Goal: Information Seeking & Learning: Learn about a topic

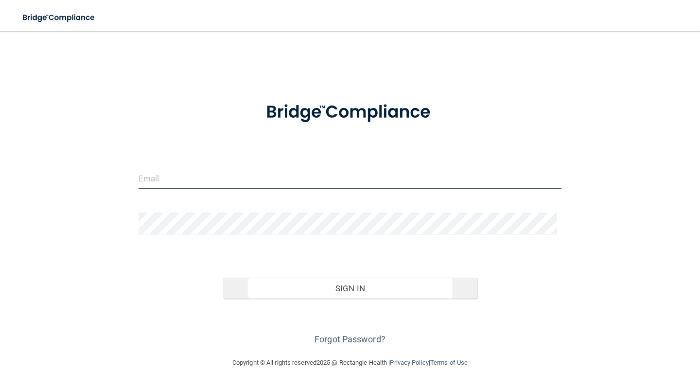
type input "dmdnichols@gmail.com"
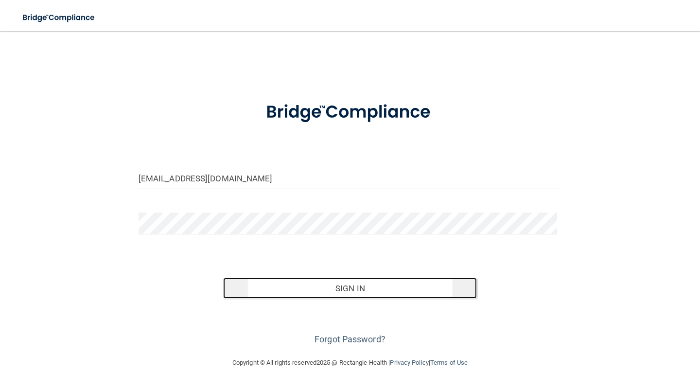
click at [351, 286] on button "Sign In" at bounding box center [350, 288] width 254 height 21
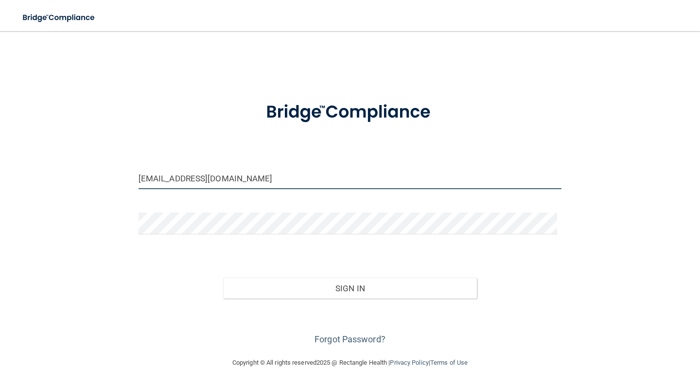
drag, startPoint x: 213, startPoint y: 181, endPoint x: 48, endPoint y: 190, distance: 165.1
click at [48, 190] on div "[EMAIL_ADDRESS][DOMAIN_NAME] Invalid email/password. You don't have permission …" at bounding box center [349, 194] width 661 height 306
type input "mwjw34@gmail.com"
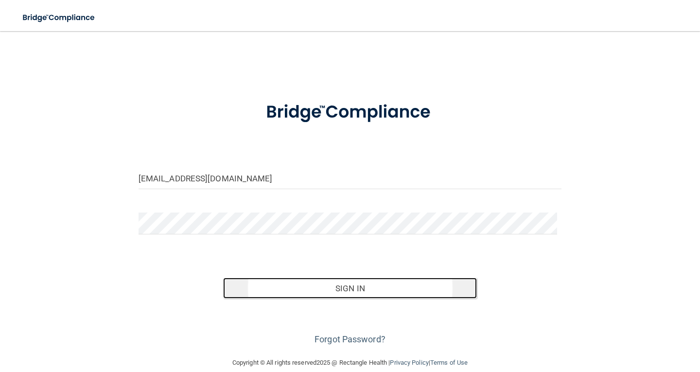
click at [357, 285] on button "Sign In" at bounding box center [350, 288] width 254 height 21
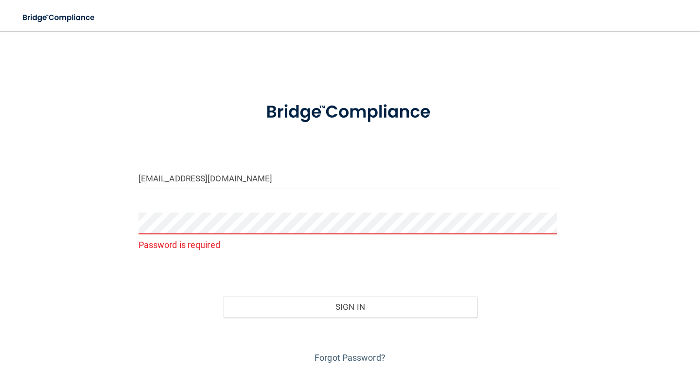
click at [58, 297] on div "mwjw34@gmail.com Password is required Invalid email/password. You don't have pe…" at bounding box center [349, 203] width 661 height 325
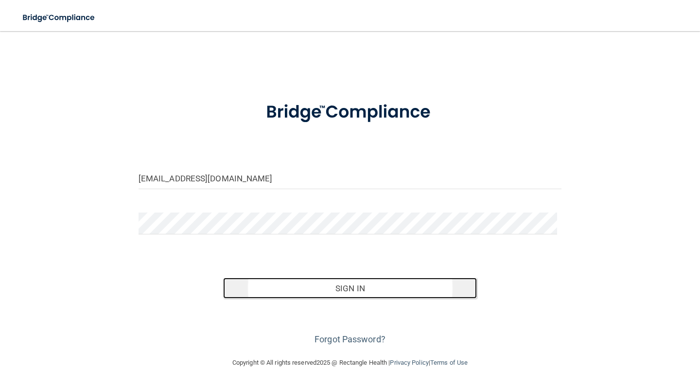
click at [367, 285] on button "Sign In" at bounding box center [350, 288] width 254 height 21
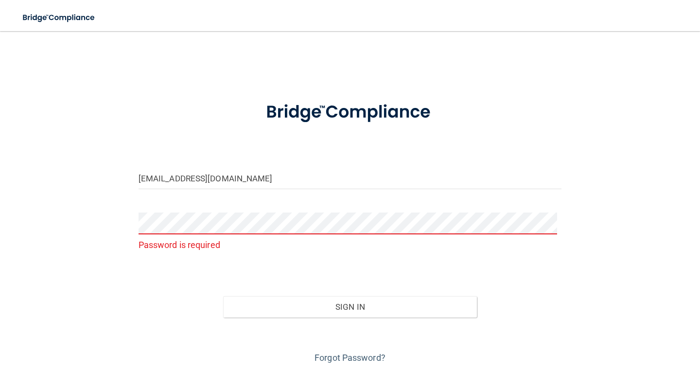
click at [119, 288] on div "mwjw34@gmail.com Password is required Invalid email/password. You don't have pe…" at bounding box center [349, 203] width 661 height 325
click at [345, 357] on link "Forgot Password?" at bounding box center [350, 358] width 71 height 10
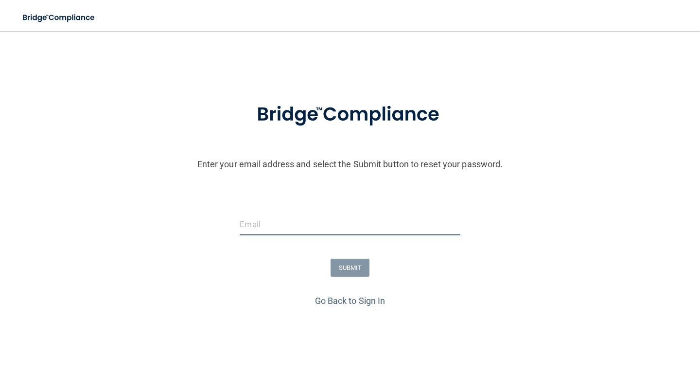
click at [254, 226] on input "email" at bounding box center [350, 224] width 220 height 22
type input "mwjw34@gmail.com"
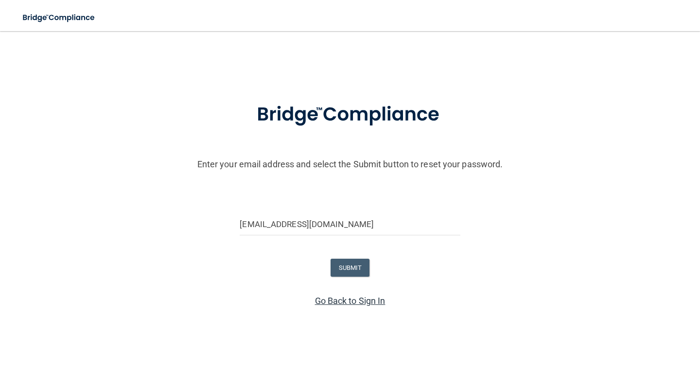
click at [370, 302] on link "Go Back to Sign In" at bounding box center [350, 301] width 71 height 10
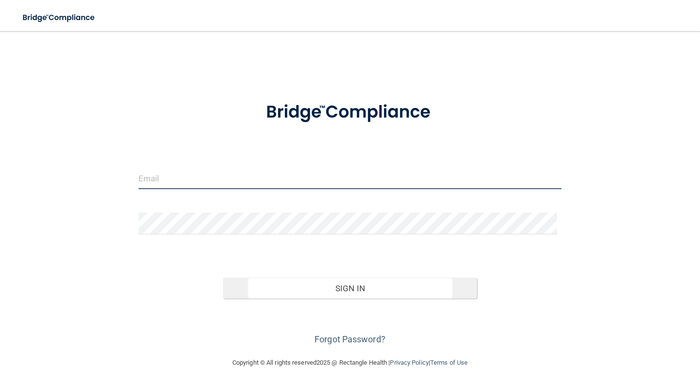
type input "[EMAIL_ADDRESS][DOMAIN_NAME]"
drag, startPoint x: 263, startPoint y: 179, endPoint x: 31, endPoint y: 191, distance: 232.3
click at [31, 191] on div "[EMAIL_ADDRESS][DOMAIN_NAME] Invalid email/password. You don't have permission …" at bounding box center [349, 194] width 661 height 306
type input "mwjw34@gmail.com"
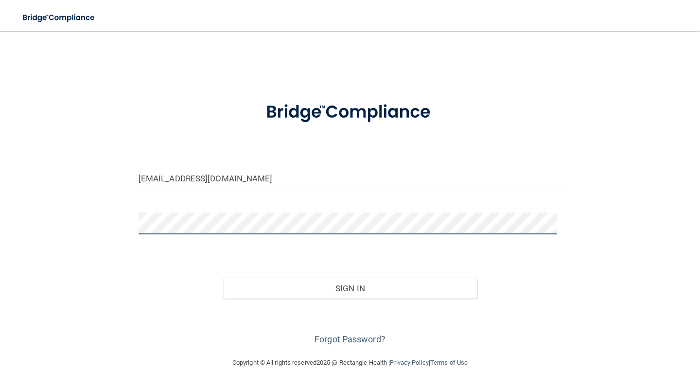
click at [94, 233] on div "mwjw34@gmail.com Invalid email/password. You don't have permission to access th…" at bounding box center [349, 194] width 661 height 306
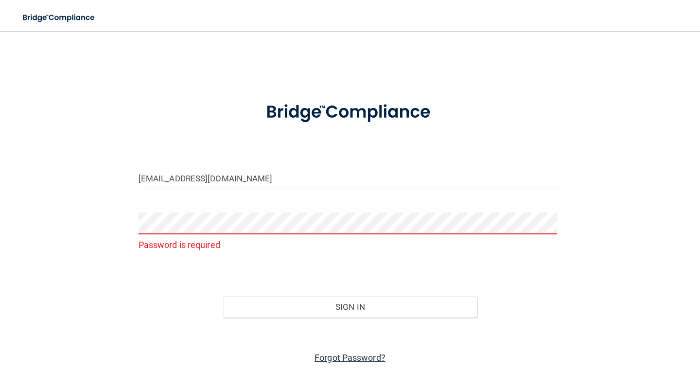
click at [339, 357] on link "Forgot Password?" at bounding box center [350, 358] width 71 height 10
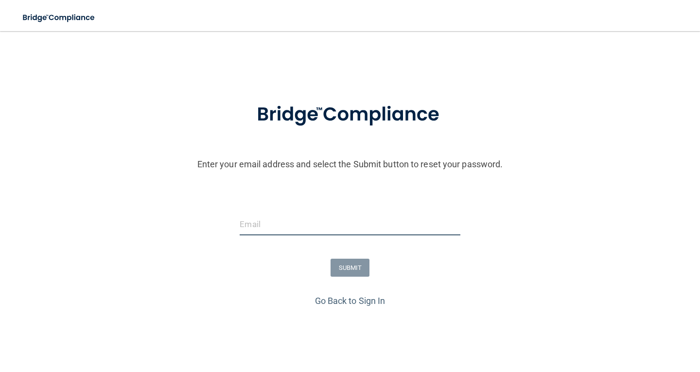
click at [280, 226] on input "email" at bounding box center [350, 224] width 220 height 22
type input "mwjw34@gmail.com"
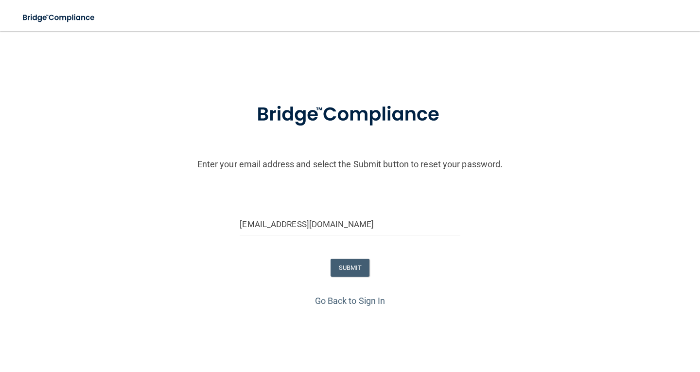
click at [524, 272] on div "SUBMIT" at bounding box center [350, 268] width 705 height 18
click at [350, 264] on button "SUBMIT" at bounding box center [350, 268] width 39 height 18
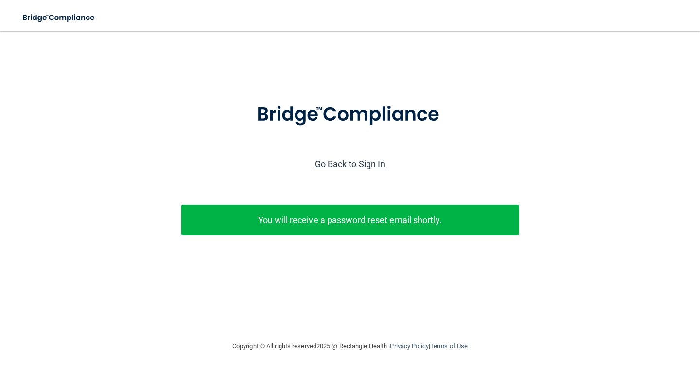
click at [348, 160] on link "Go Back to Sign In" at bounding box center [350, 164] width 71 height 10
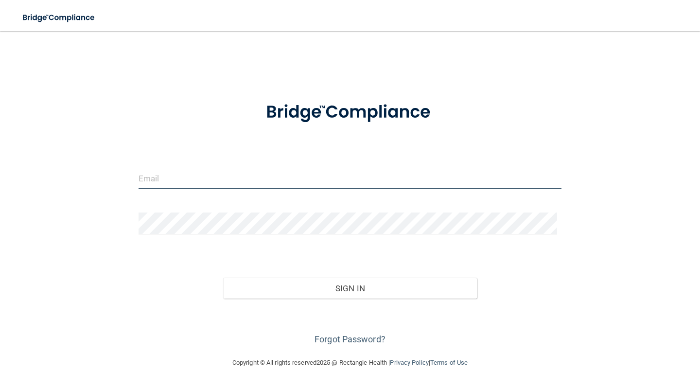
type input "[EMAIL_ADDRESS][DOMAIN_NAME]"
drag, startPoint x: 256, startPoint y: 179, endPoint x: 40, endPoint y: 169, distance: 216.2
click at [40, 169] on div "[EMAIL_ADDRESS][DOMAIN_NAME] Invalid email/password. You don't have permission …" at bounding box center [349, 194] width 661 height 306
type input "mwjw34@gmail.com"
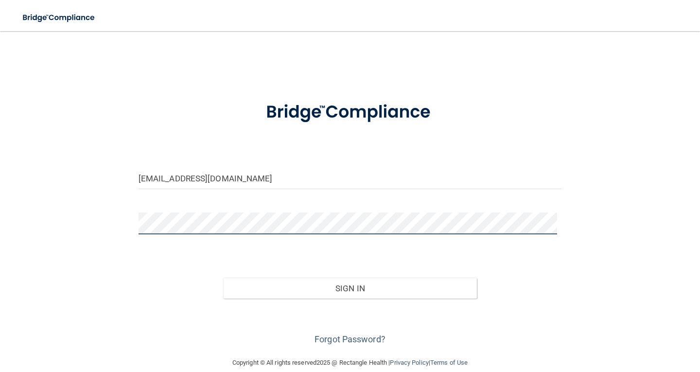
click at [102, 216] on div "mwjw34@gmail.com Invalid email/password. You don't have permission to access th…" at bounding box center [349, 194] width 661 height 306
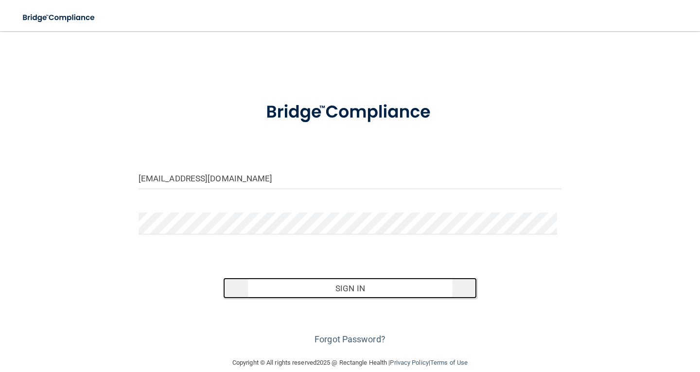
click at [356, 286] on button "Sign In" at bounding box center [350, 288] width 254 height 21
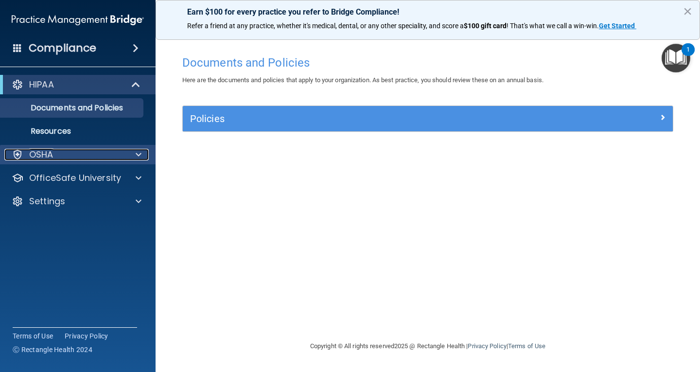
click at [135, 153] on div at bounding box center [137, 155] width 24 height 12
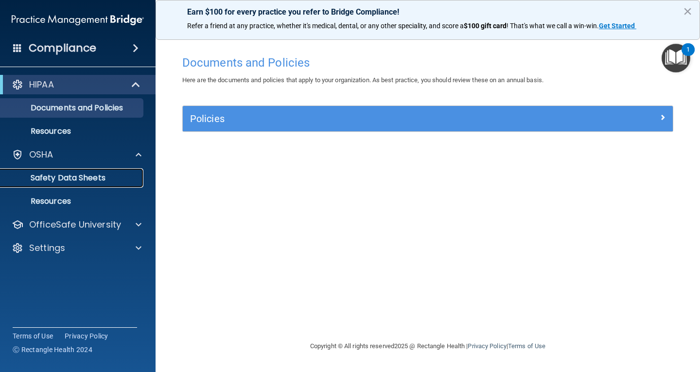
click at [92, 174] on p "Safety Data Sheets" at bounding box center [72, 178] width 133 height 10
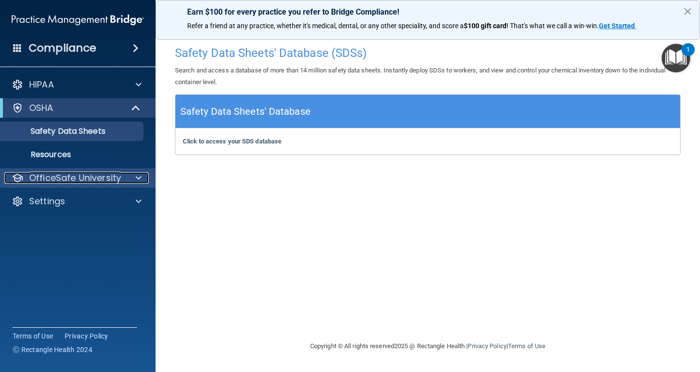
click at [140, 174] on span at bounding box center [139, 178] width 6 height 12
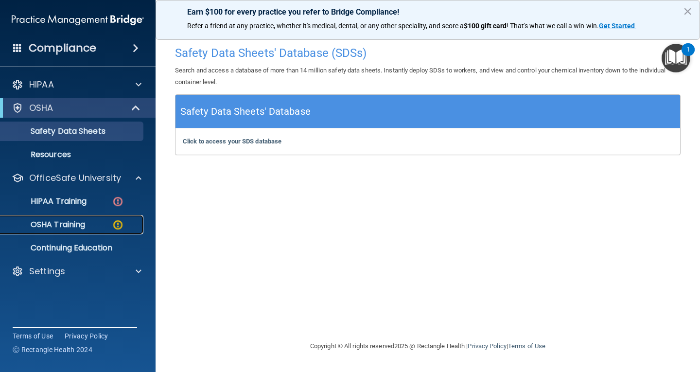
click at [70, 220] on p "OSHA Training" at bounding box center [45, 225] width 79 height 10
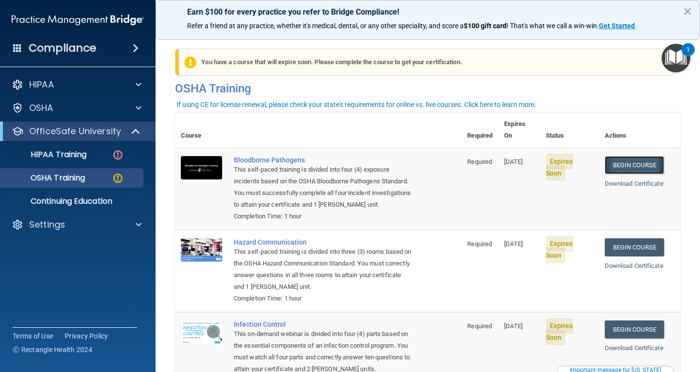
click at [633, 156] on link "Begin Course" at bounding box center [634, 165] width 59 height 18
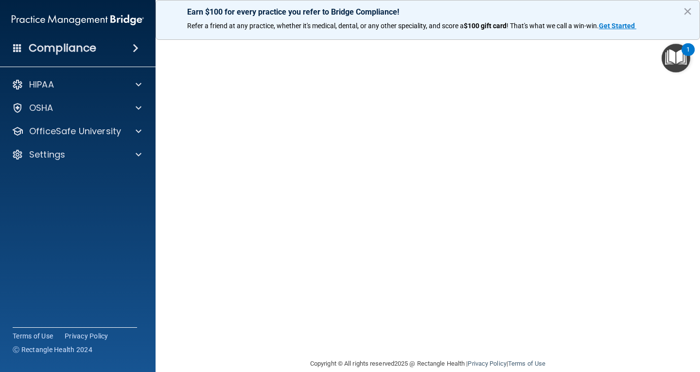
scroll to position [44, 0]
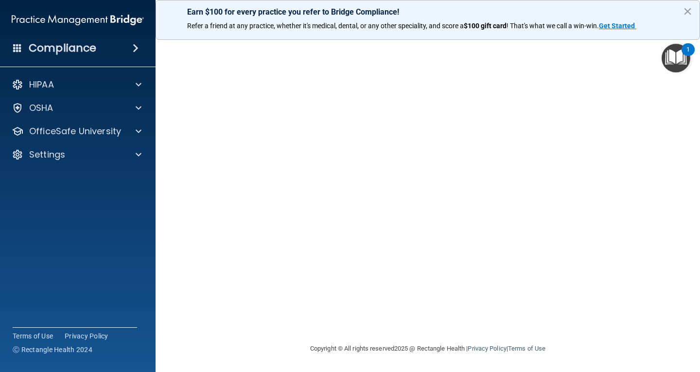
click at [678, 53] on img "Open Resource Center, 1 new notification" at bounding box center [676, 58] width 29 height 29
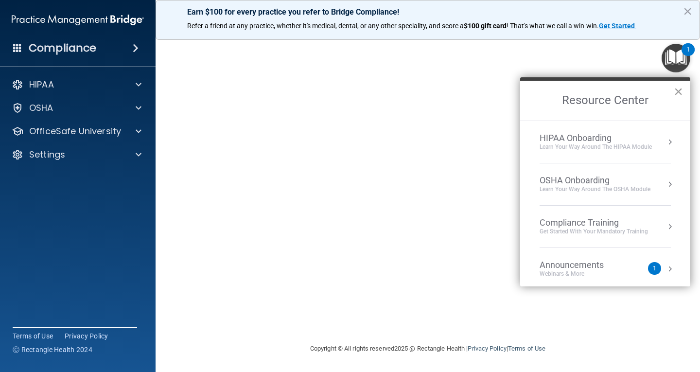
click at [680, 88] on button "×" at bounding box center [678, 92] width 9 height 16
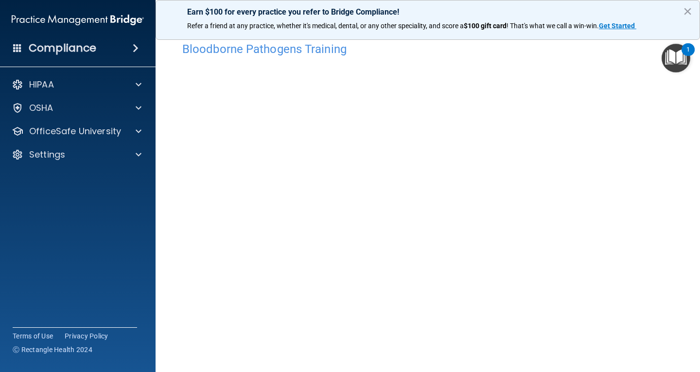
scroll to position [0, 0]
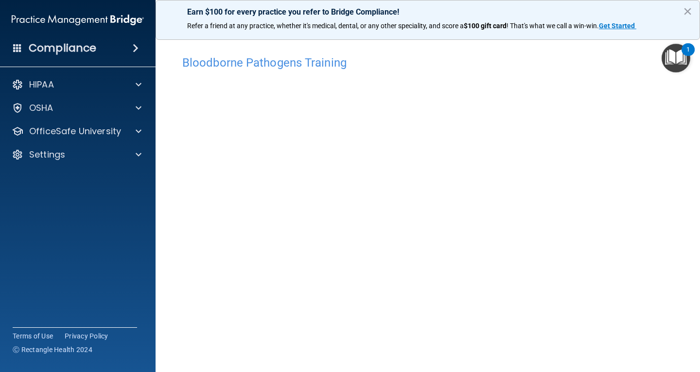
click at [680, 51] on img "Open Resource Center, 1 new notification" at bounding box center [676, 58] width 29 height 29
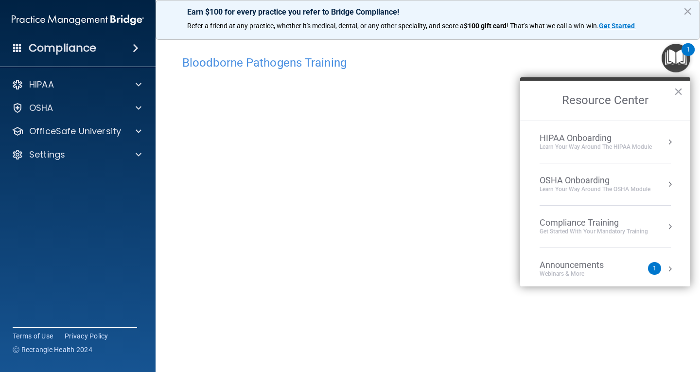
click at [583, 52] on div "Bloodborne Pathogens Training" at bounding box center [428, 63] width 506 height 24
click at [674, 89] on button "×" at bounding box center [678, 92] width 9 height 16
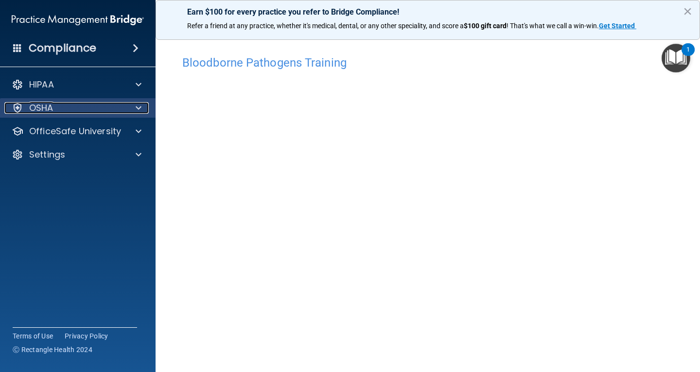
click at [140, 106] on span at bounding box center [139, 108] width 6 height 12
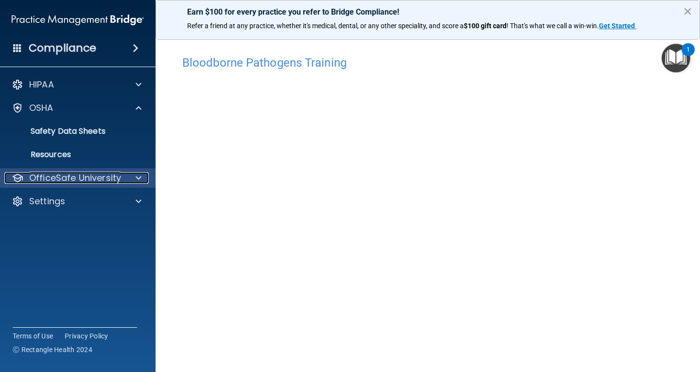
click at [123, 175] on div "OfficeSafe University" at bounding box center [64, 178] width 121 height 12
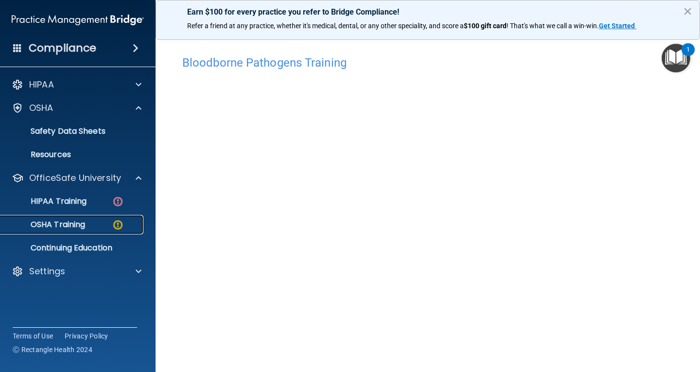
click at [72, 222] on p "OSHA Training" at bounding box center [45, 225] width 79 height 10
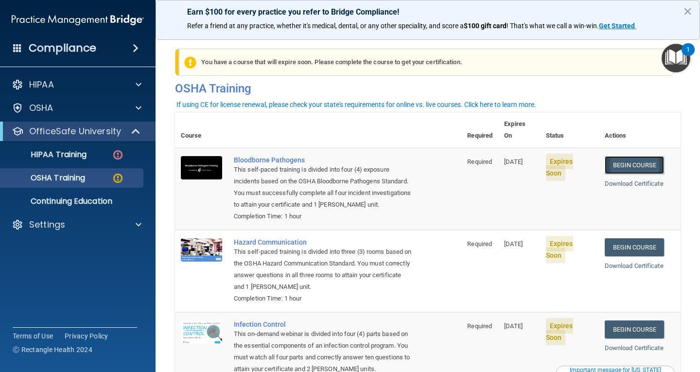
click at [619, 156] on link "Begin Course" at bounding box center [634, 165] width 59 height 18
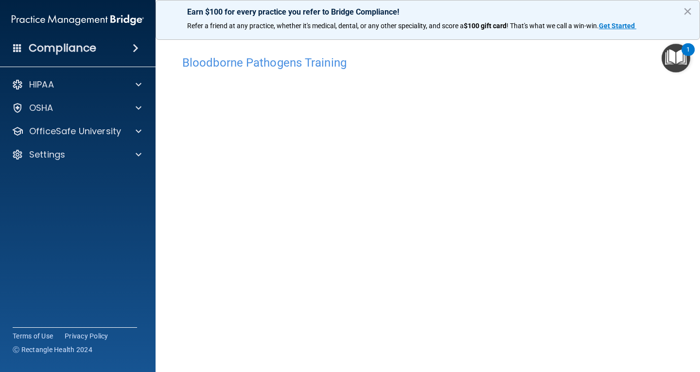
drag, startPoint x: 618, startPoint y: 145, endPoint x: 163, endPoint y: 332, distance: 491.3
click at [163, 332] on main "Bloodborne Pathogens Training This course doesn’t expire until [DATE]. Are you …" at bounding box center [428, 201] width 545 height 341
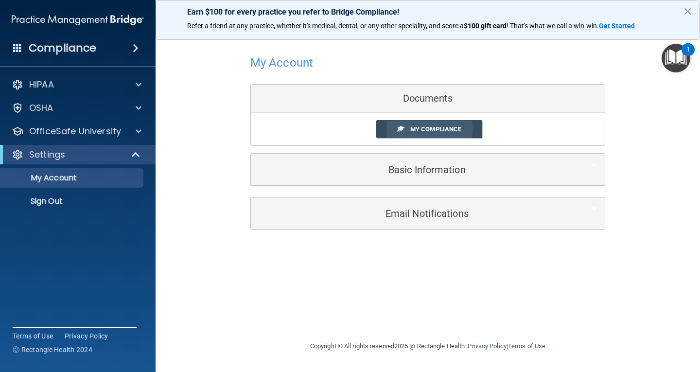
click at [443, 128] on span "My Compliance" at bounding box center [435, 128] width 51 height 7
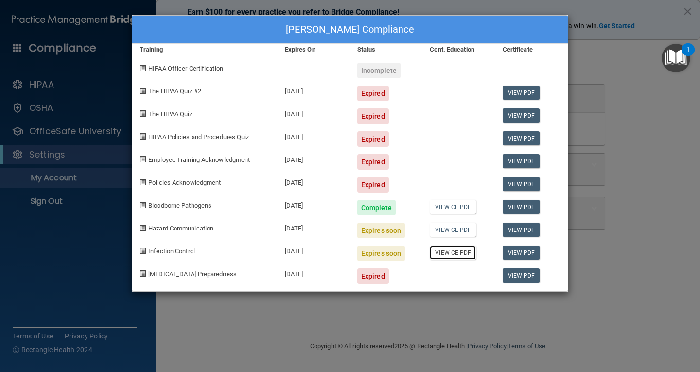
click at [449, 250] on link "View CE PDF" at bounding box center [453, 253] width 46 height 14
click at [519, 207] on link "View PDF" at bounding box center [521, 207] width 37 height 14
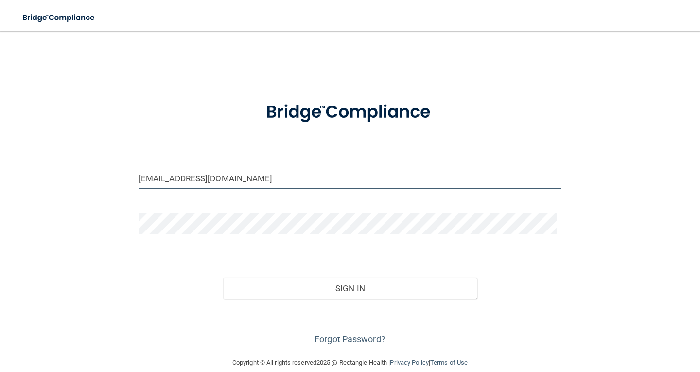
drag, startPoint x: 220, startPoint y: 170, endPoint x: 18, endPoint y: 205, distance: 205.7
click at [18, 205] on main "dmdnichols@gmail.com Invalid email/password. You don't have permission to acces…" at bounding box center [350, 201] width 700 height 341
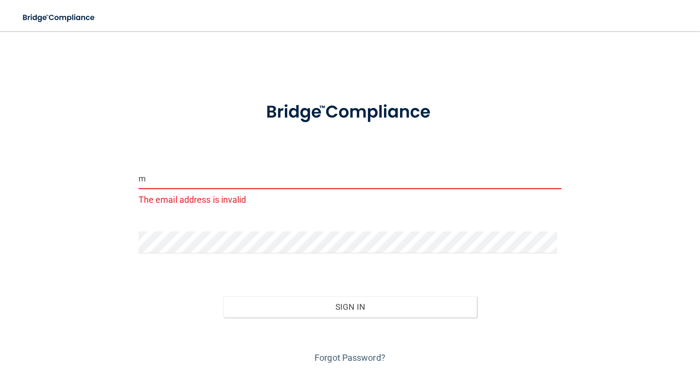
type input "mwjw34@gmail.com"
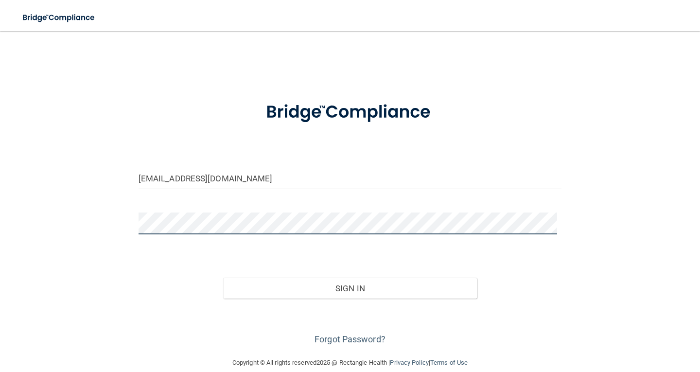
click at [97, 217] on div "mwjw34@gmail.com Invalid email/password. You don't have permission to access th…" at bounding box center [349, 194] width 661 height 306
click at [223, 278] on button "Sign In" at bounding box center [350, 288] width 254 height 21
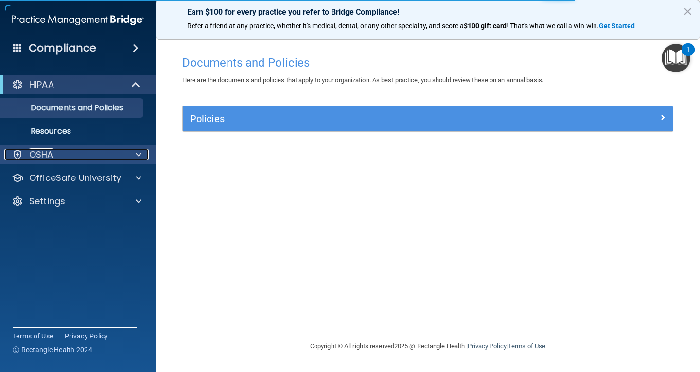
click at [138, 149] on span at bounding box center [139, 155] width 6 height 12
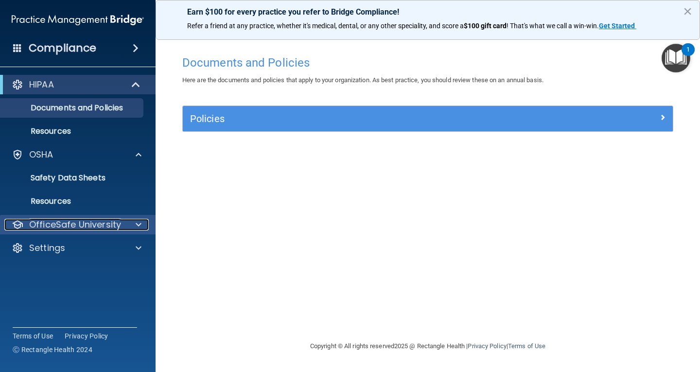
click at [134, 223] on div at bounding box center [137, 225] width 24 height 12
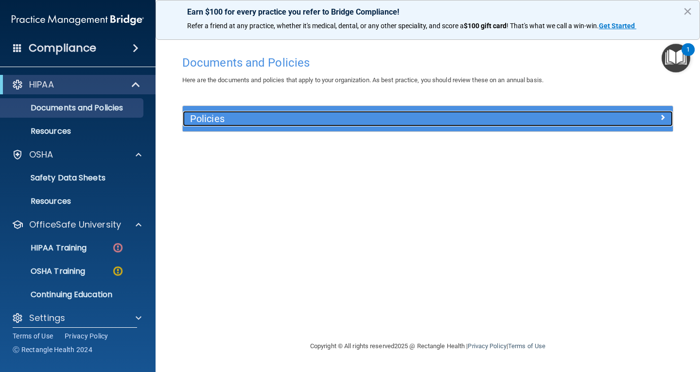
click at [662, 114] on span at bounding box center [663, 117] width 6 height 12
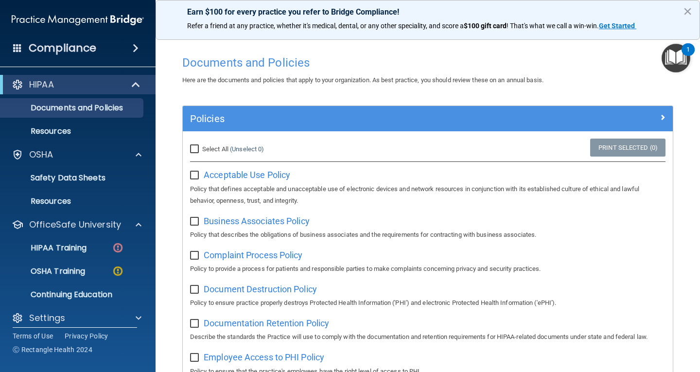
drag, startPoint x: 627, startPoint y: 0, endPoint x: 507, endPoint y: 63, distance: 134.9
click at [507, 63] on h4 "Documents and Policies" at bounding box center [427, 62] width 491 height 13
click at [94, 176] on p "Safety Data Sheets" at bounding box center [72, 178] width 133 height 10
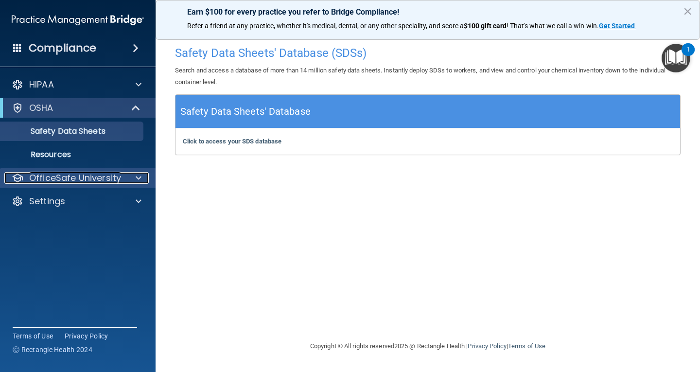
click at [141, 174] on span at bounding box center [139, 178] width 6 height 12
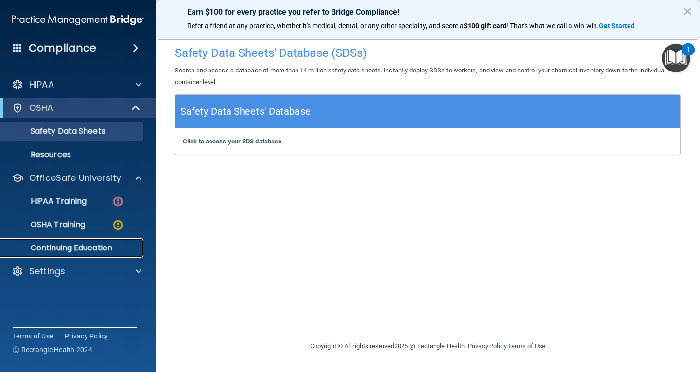
click at [92, 241] on link "Continuing Education" at bounding box center [66, 247] width 153 height 19
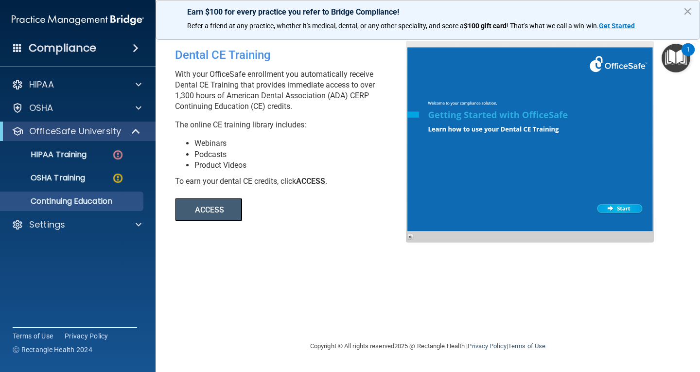
click at [220, 204] on button "ACCESS" at bounding box center [208, 209] width 67 height 23
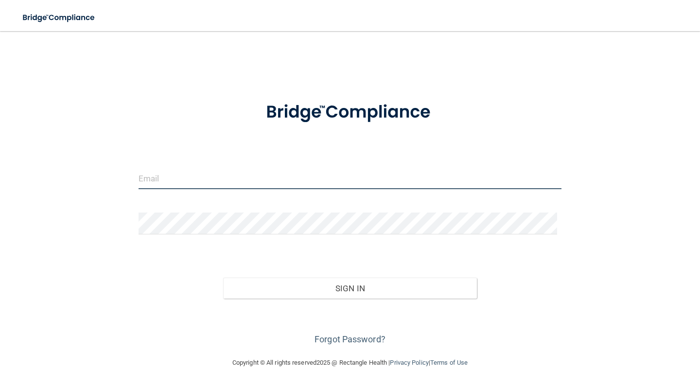
type input "[EMAIL_ADDRESS][DOMAIN_NAME]"
drag, startPoint x: 228, startPoint y: 184, endPoint x: 107, endPoint y: 197, distance: 121.3
click at [107, 197] on div "[EMAIL_ADDRESS][DOMAIN_NAME] Invalid email/password. You don't have permission …" at bounding box center [349, 194] width 661 height 306
